Goal: Check status: Check status

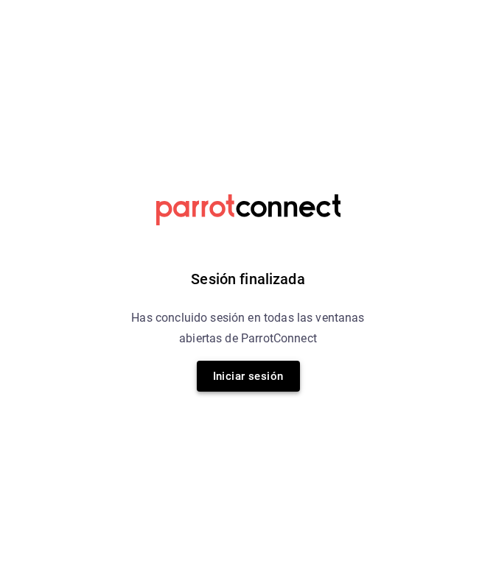
click at [269, 385] on button "Iniciar sesión" at bounding box center [248, 376] width 103 height 31
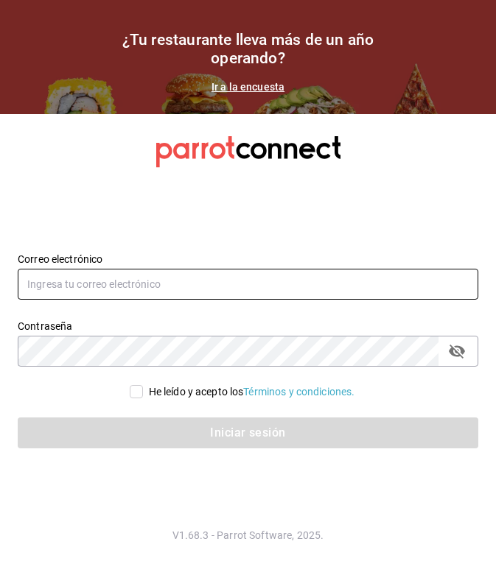
type input "[EMAIL_ADDRESS][DOMAIN_NAME]"
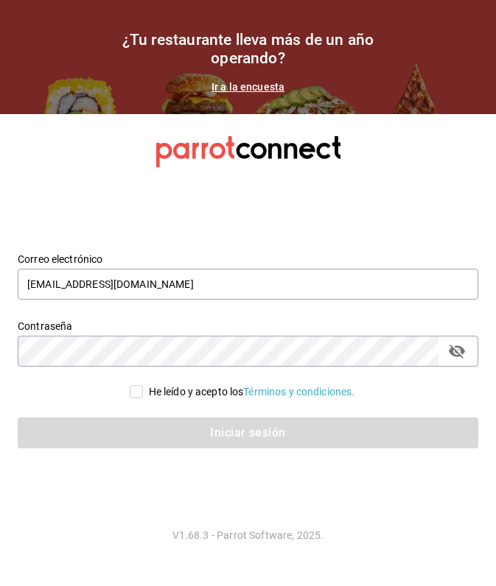
click at [130, 394] on input "He leído y acepto los Términos y condiciones." at bounding box center [136, 391] width 13 height 13
checkbox input "true"
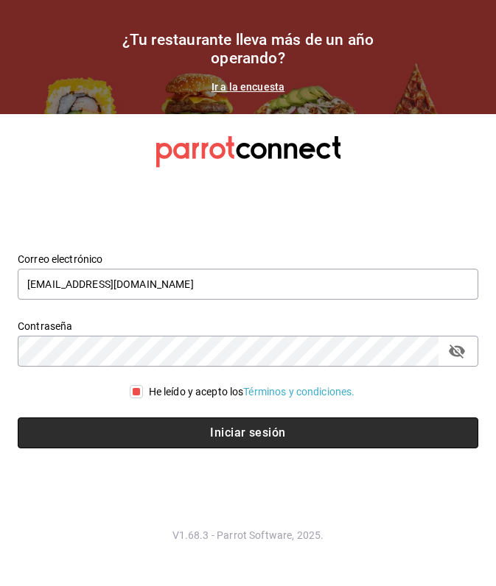
click at [166, 438] on button "Iniciar sesión" at bounding box center [248, 433] width 460 height 31
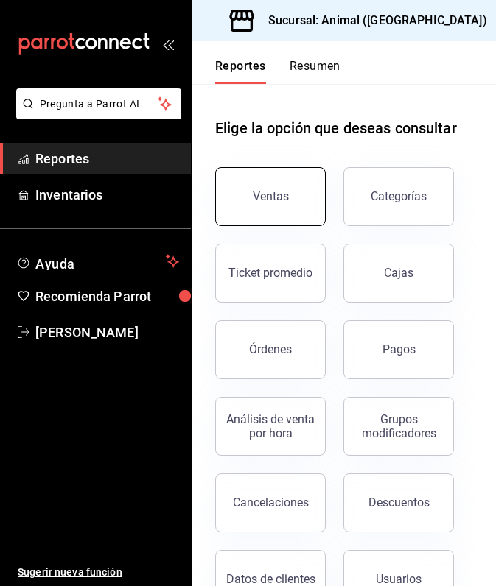
click at [277, 219] on button "Ventas" at bounding box center [270, 196] width 111 height 59
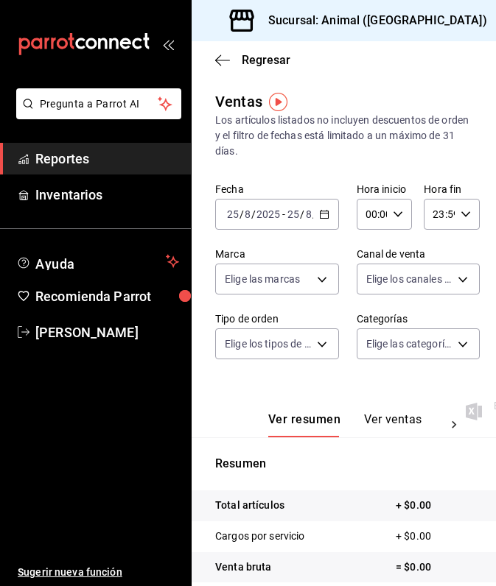
click at [326, 213] on icon "button" at bounding box center [324, 214] width 10 height 10
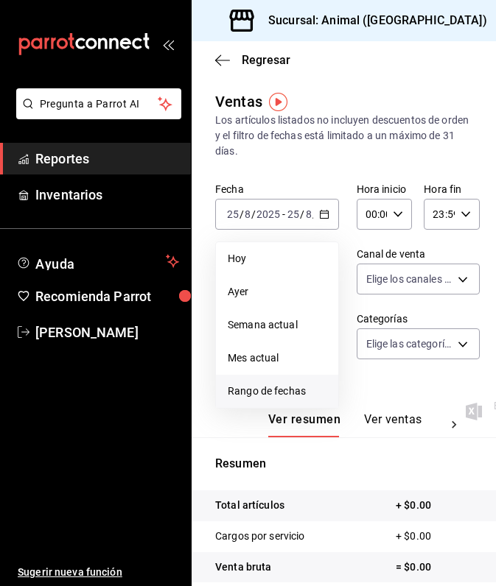
click at [290, 389] on span "Rango de fechas" at bounding box center [277, 391] width 99 height 15
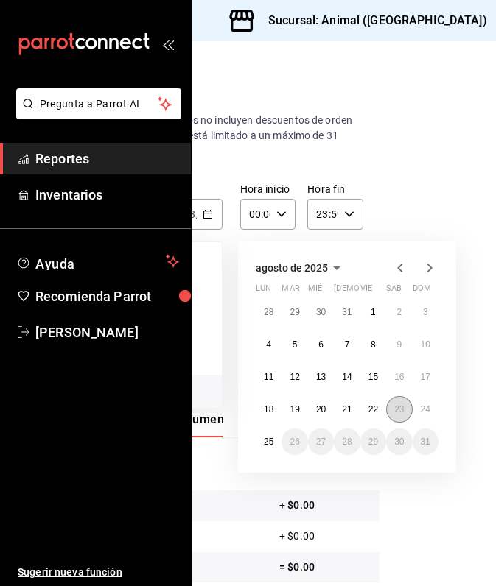
scroll to position [0, 116]
click at [430, 410] on abbr "24" at bounding box center [426, 409] width 10 height 10
click at [264, 447] on abbr "25" at bounding box center [269, 442] width 10 height 10
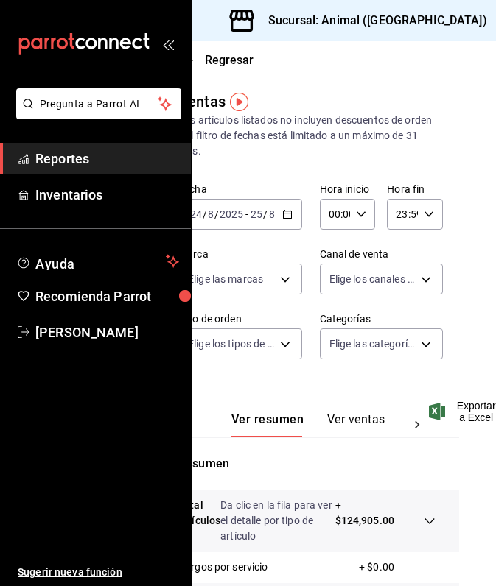
click at [359, 209] on icon "button" at bounding box center [361, 214] width 10 height 10
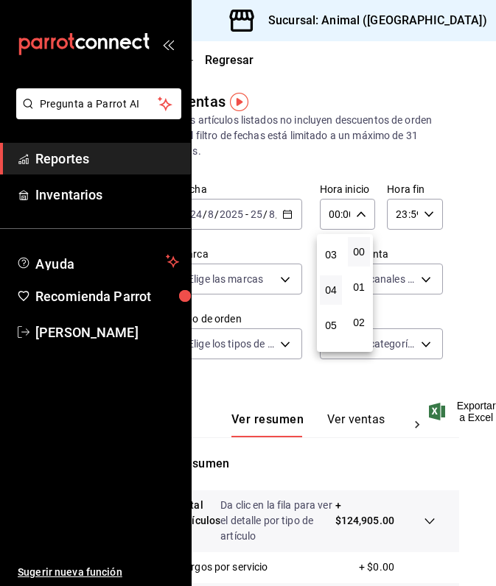
scroll to position [127, 0]
click at [333, 302] on span "05" at bounding box center [331, 302] width 4 height 12
type input "05:00"
click at [428, 518] on div at bounding box center [248, 293] width 496 height 586
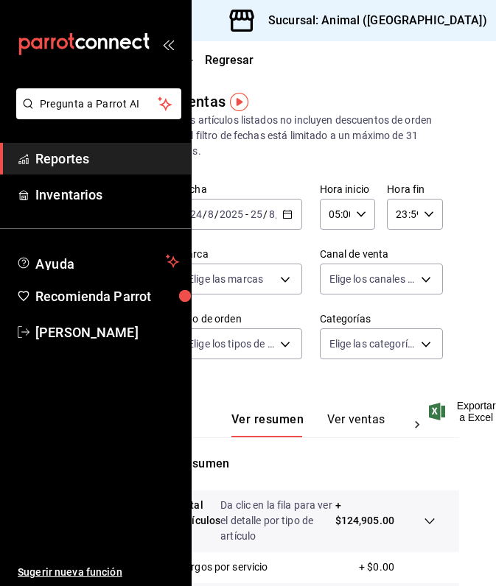
click at [424, 521] on icon at bounding box center [429, 522] width 10 height 6
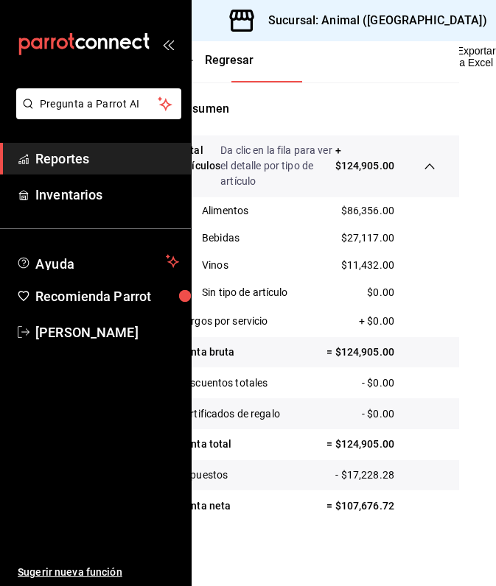
scroll to position [355, 39]
click at [495, 18] on icon "button" at bounding box center [505, 21] width 12 height 12
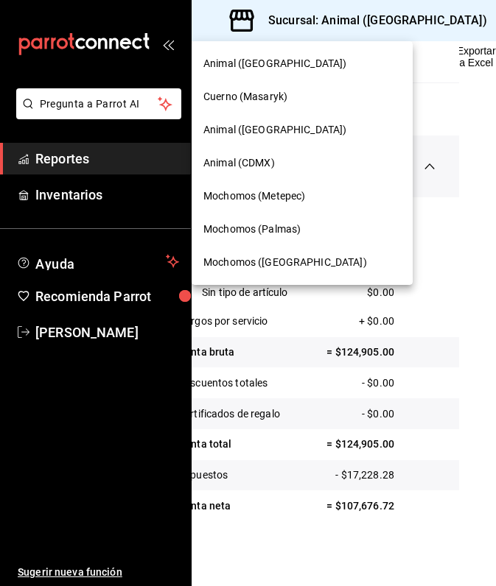
click at [281, 231] on span "Mochomos (Palmas)" at bounding box center [251, 229] width 97 height 15
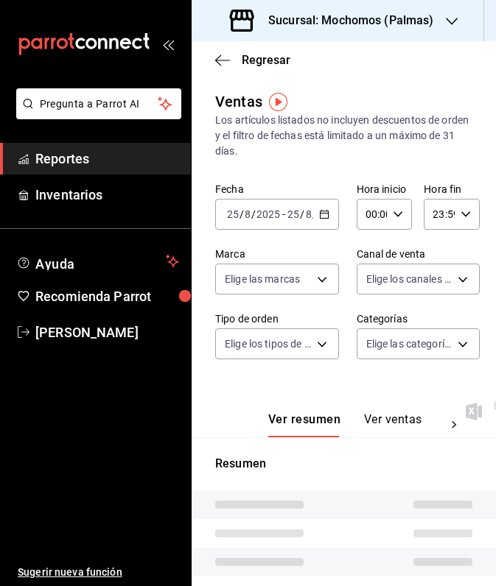
type input "05:00"
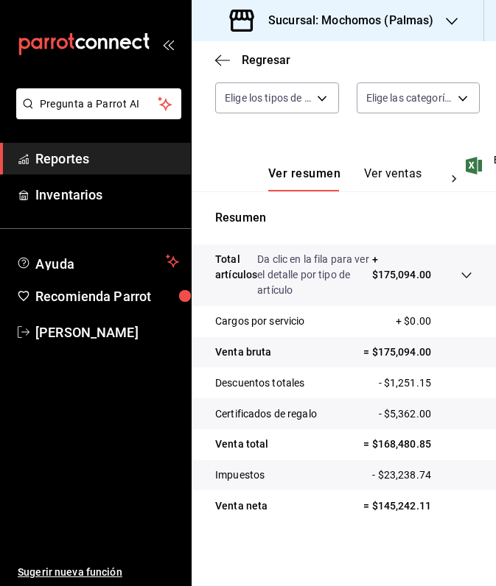
scroll to position [246, 0]
click at [446, 17] on icon "button" at bounding box center [452, 21] width 12 height 12
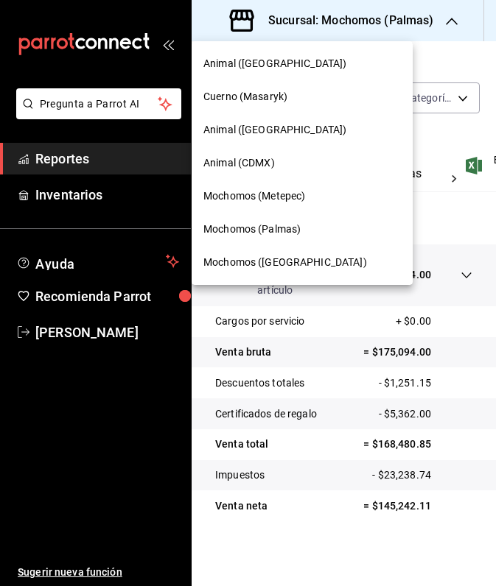
click at [318, 201] on div "Mochomos (Metepec)" at bounding box center [301, 196] width 197 height 15
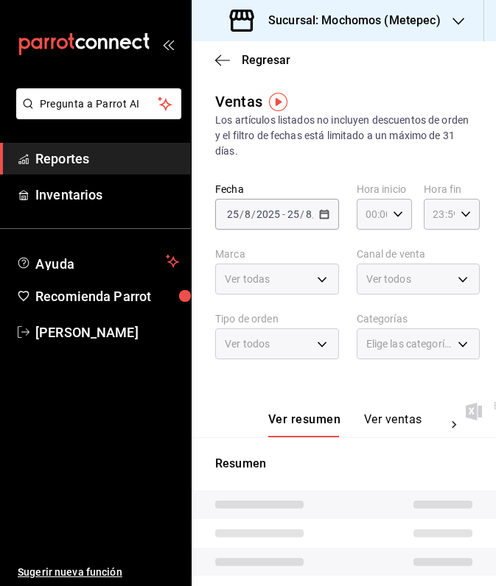
type input "05:00"
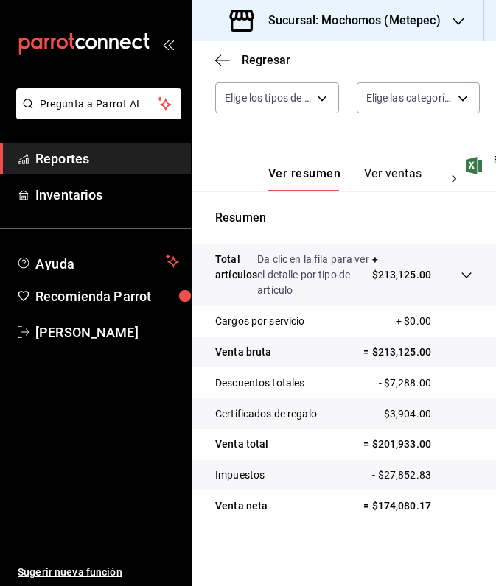
scroll to position [246, 0]
click at [465, 272] on icon at bounding box center [466, 276] width 12 height 12
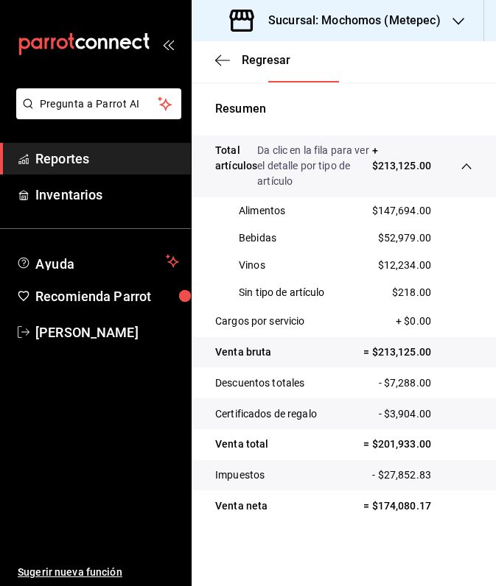
scroll to position [355, 0]
click at [458, 13] on div at bounding box center [458, 20] width 12 height 15
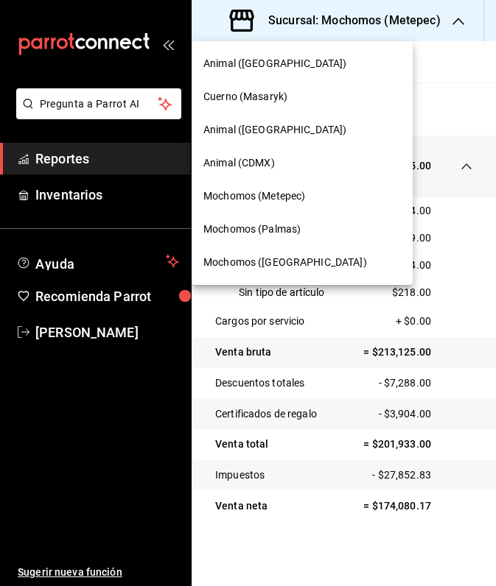
click at [264, 134] on span "Animal (St Regis)" at bounding box center [274, 129] width 143 height 15
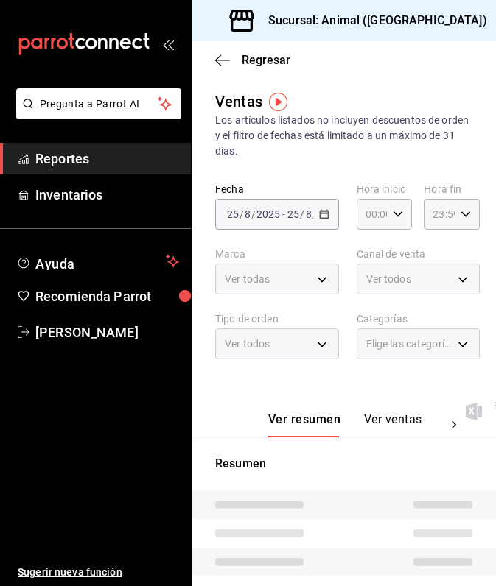
type input "05:00"
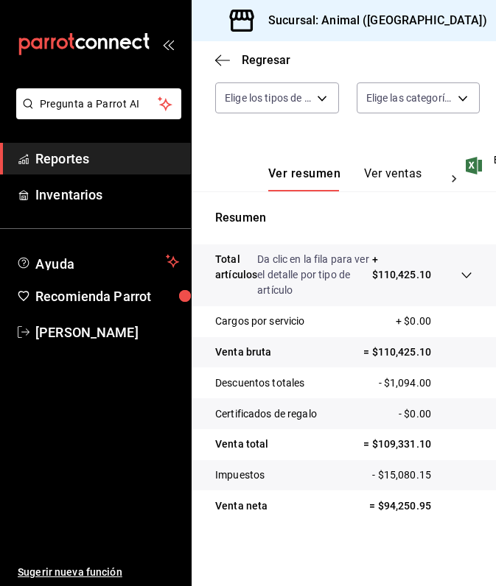
click at [495, 19] on icon "button" at bounding box center [505, 21] width 12 height 12
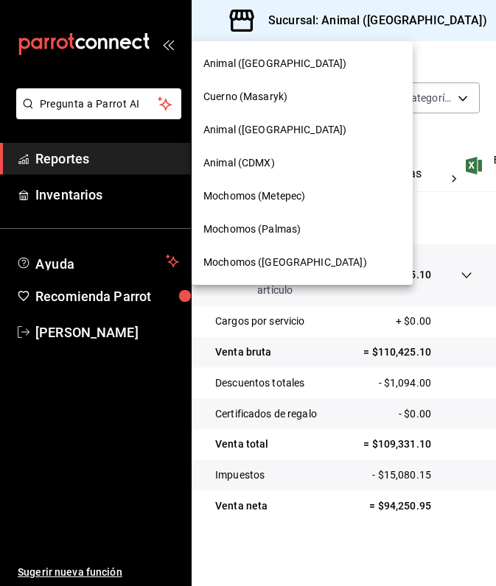
click at [253, 162] on span "Animal (CDMX)" at bounding box center [238, 162] width 71 height 15
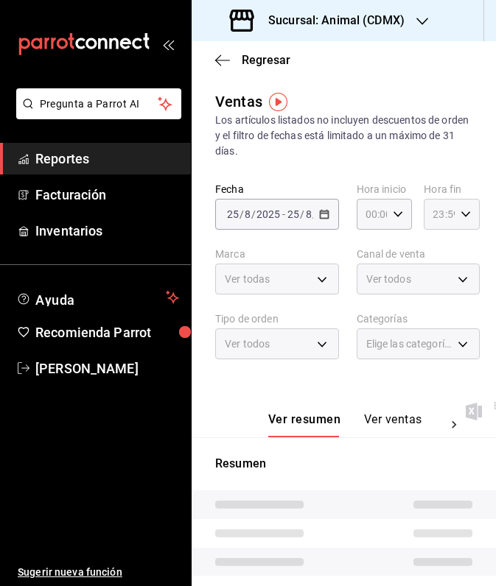
type input "05:00"
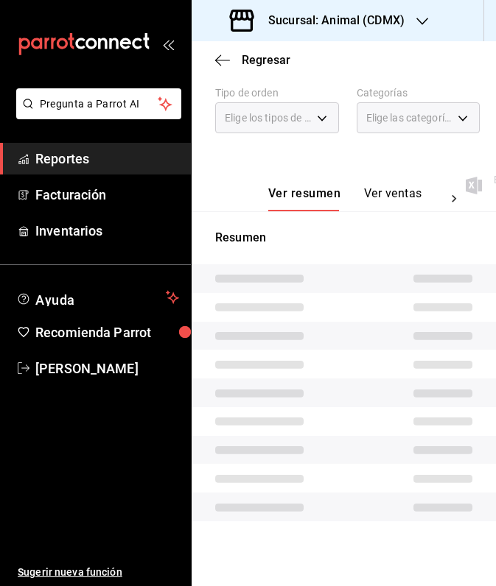
scroll to position [226, 0]
